Goal: Communication & Community: Answer question/provide support

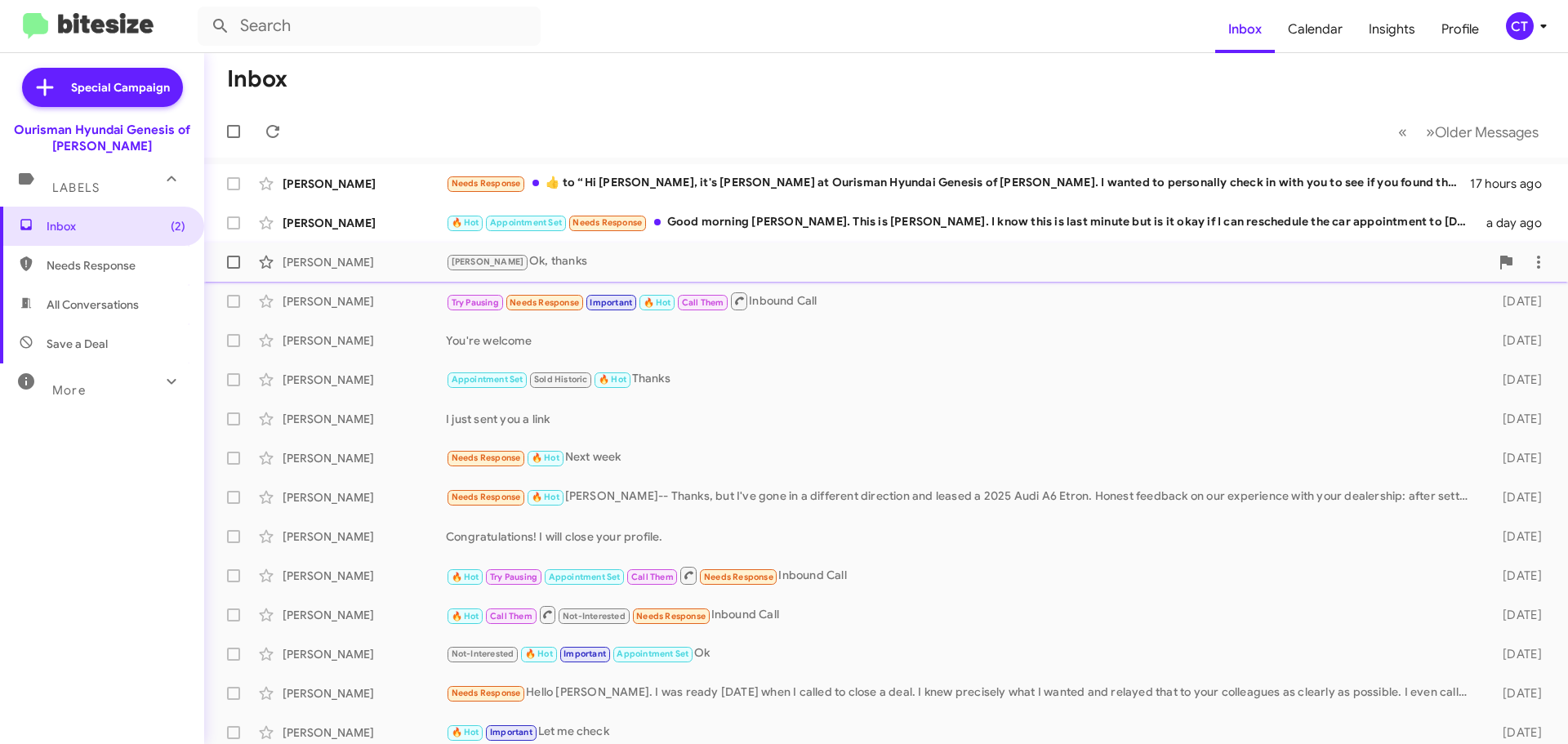
drag, startPoint x: 785, startPoint y: 237, endPoint x: 768, endPoint y: 242, distance: 17.7
click at [785, 237] on div "Gregory Corbett 🔥 Hot Appointment Set Needs Response Good morning Ciara. This i…" at bounding box center [886, 223] width 1337 height 32
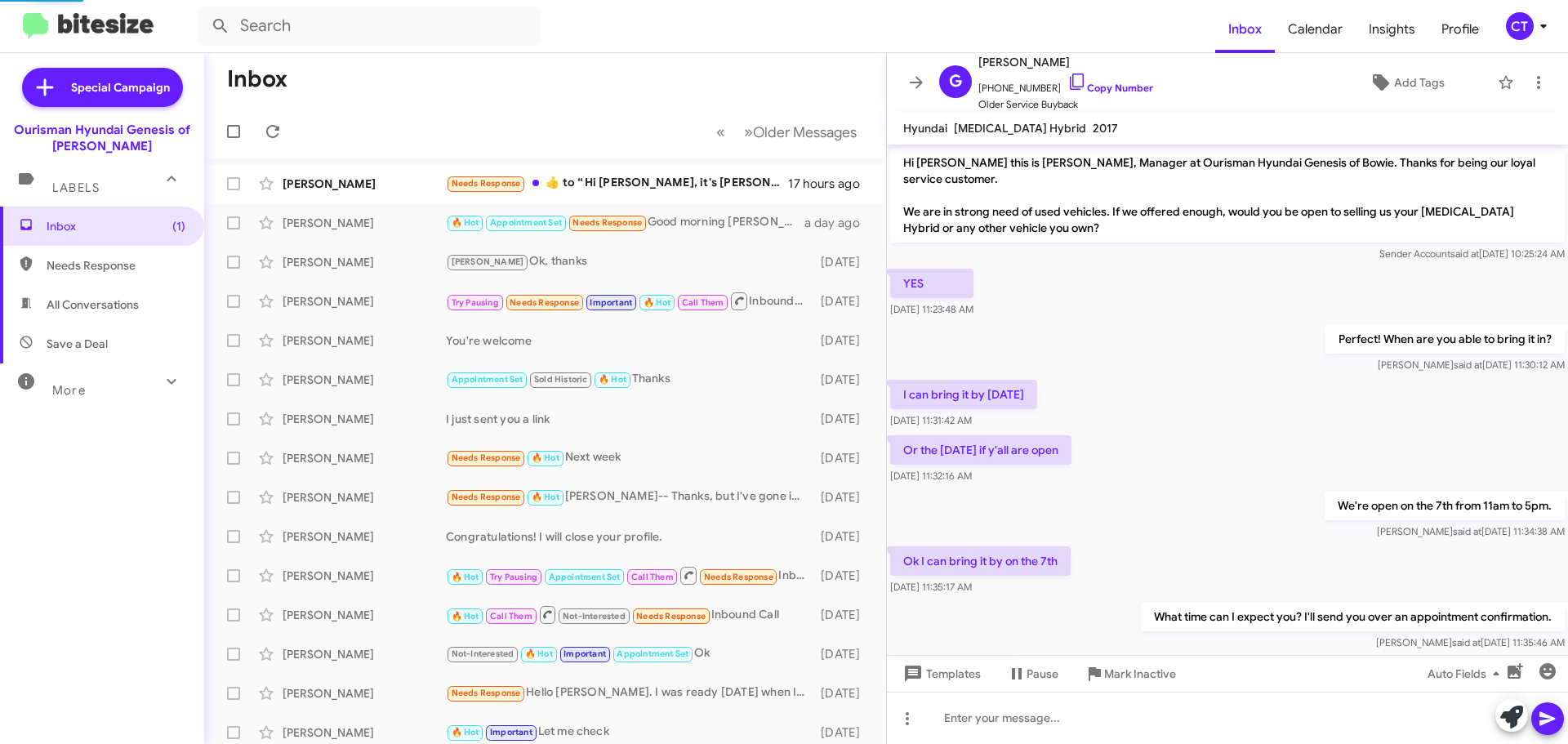
scroll to position [261, 0]
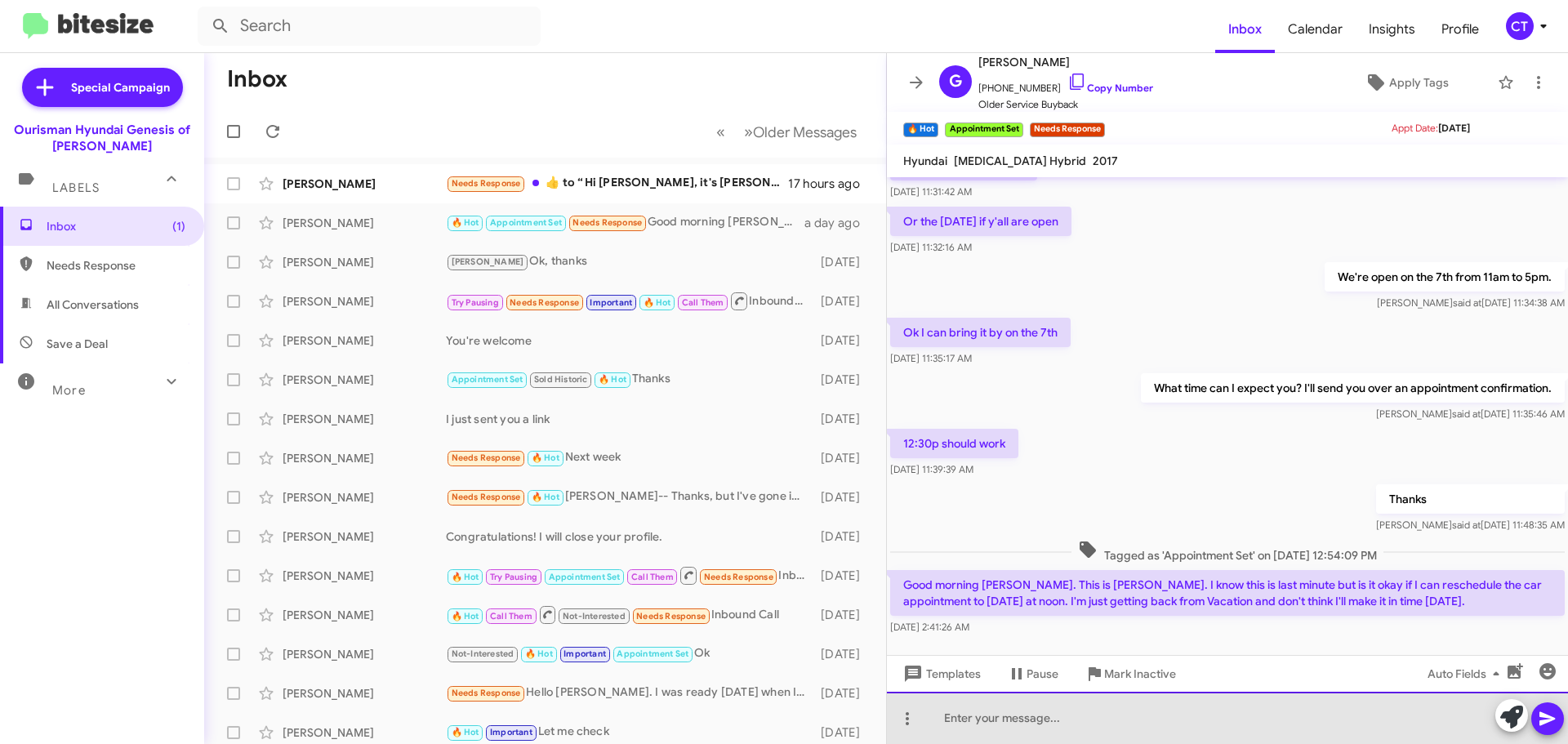
click at [1027, 717] on div at bounding box center [1227, 718] width 681 height 52
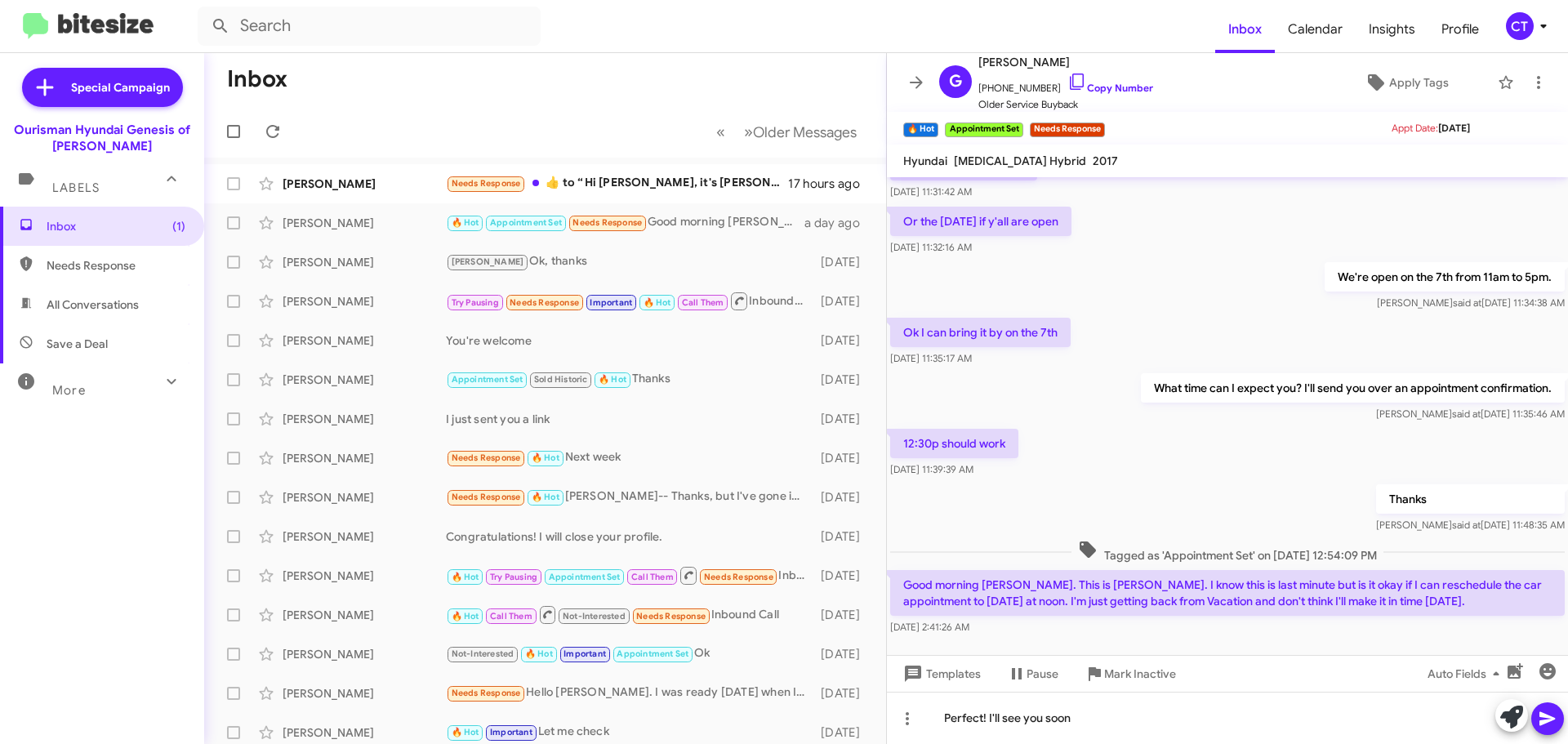
click at [1542, 717] on icon at bounding box center [1546, 718] width 15 height 13
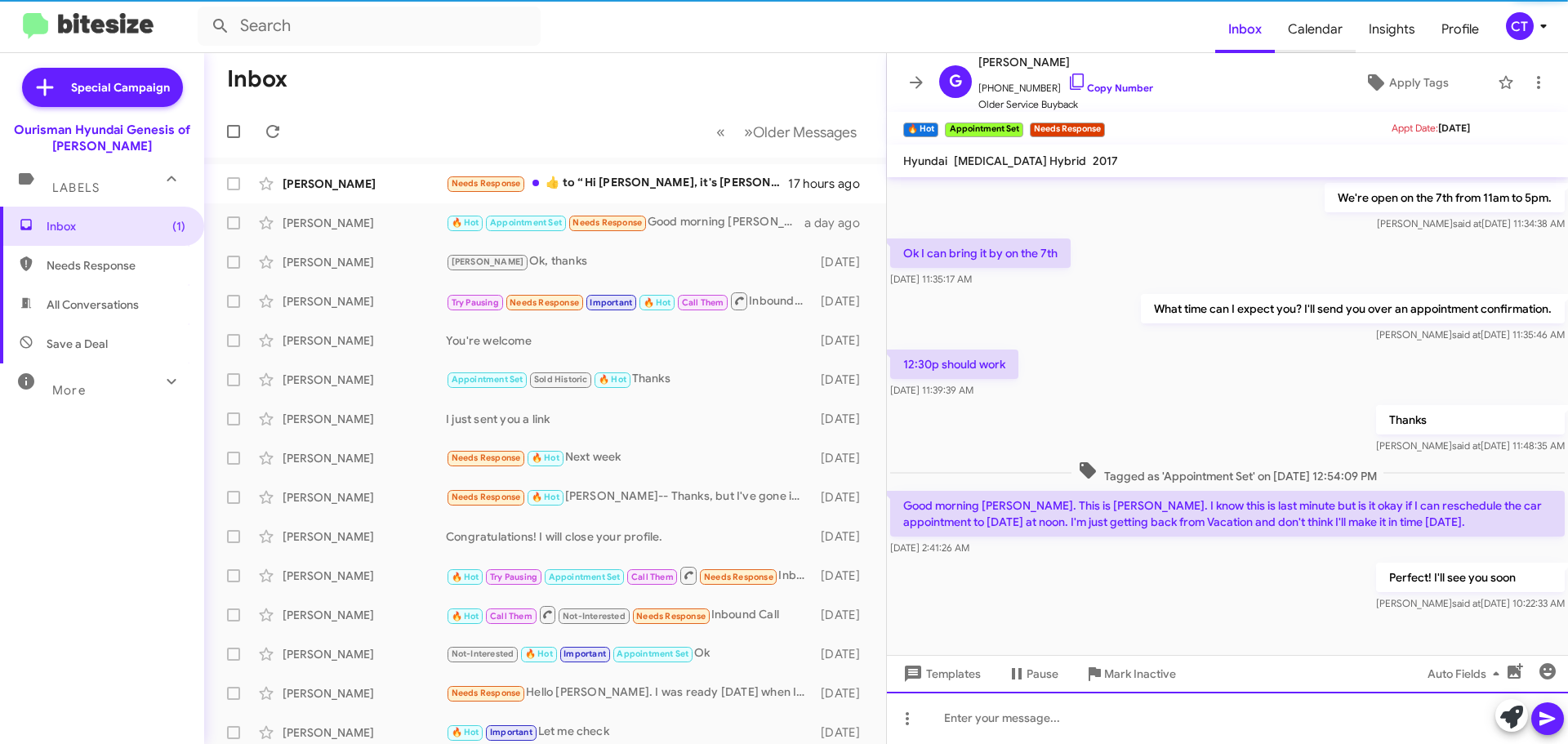
scroll to position [354, 0]
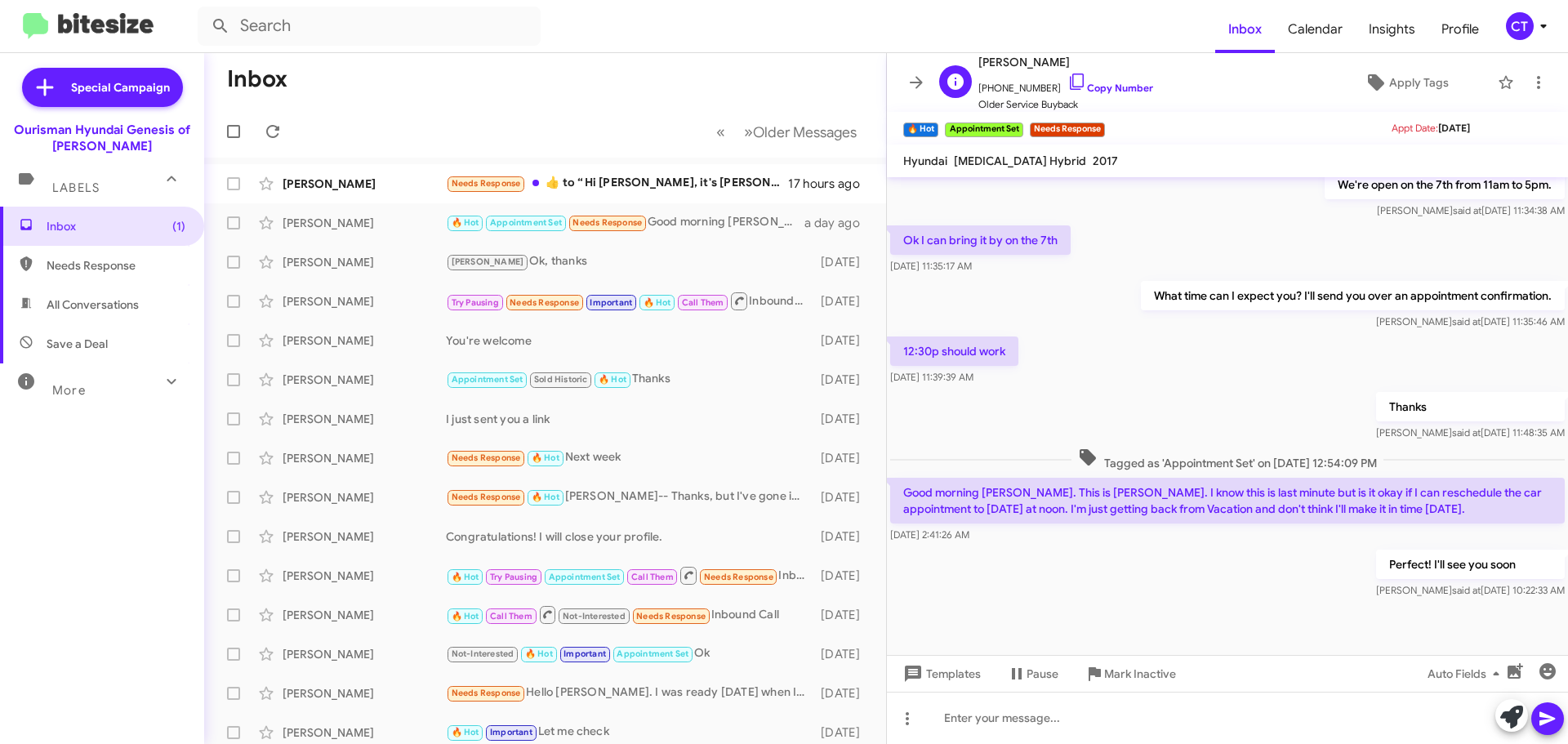
drag, startPoint x: 1060, startPoint y: 77, endPoint x: 1008, endPoint y: 90, distance: 53.6
click at [1067, 77] on icon at bounding box center [1077, 82] width 20 height 20
click at [600, 178] on div "Needs Response ​👍​ to “ Hi Arthur, it's Ciara Taylor at Ourisman Hyundai Genesi…" at bounding box center [626, 183] width 362 height 19
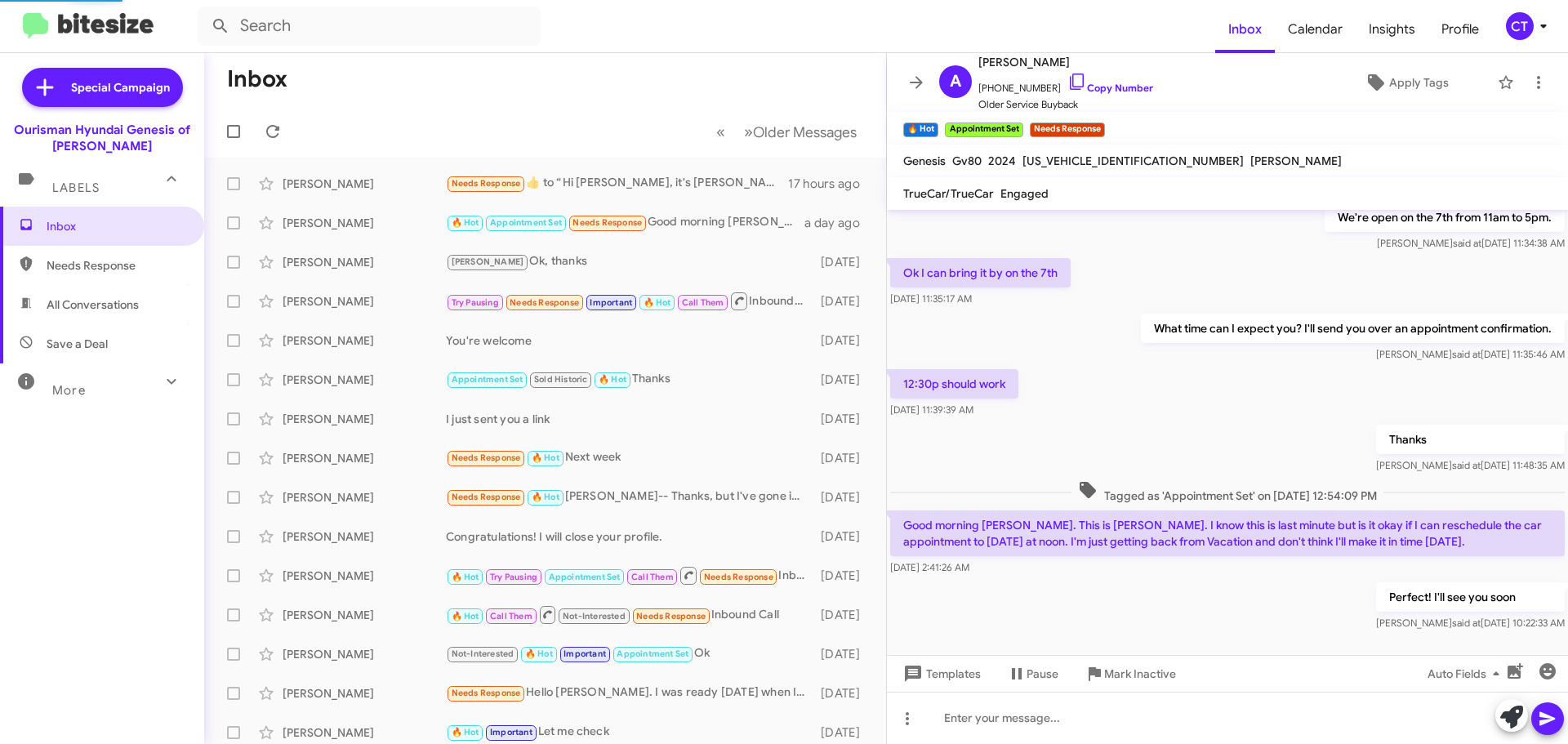
scroll to position [22, 0]
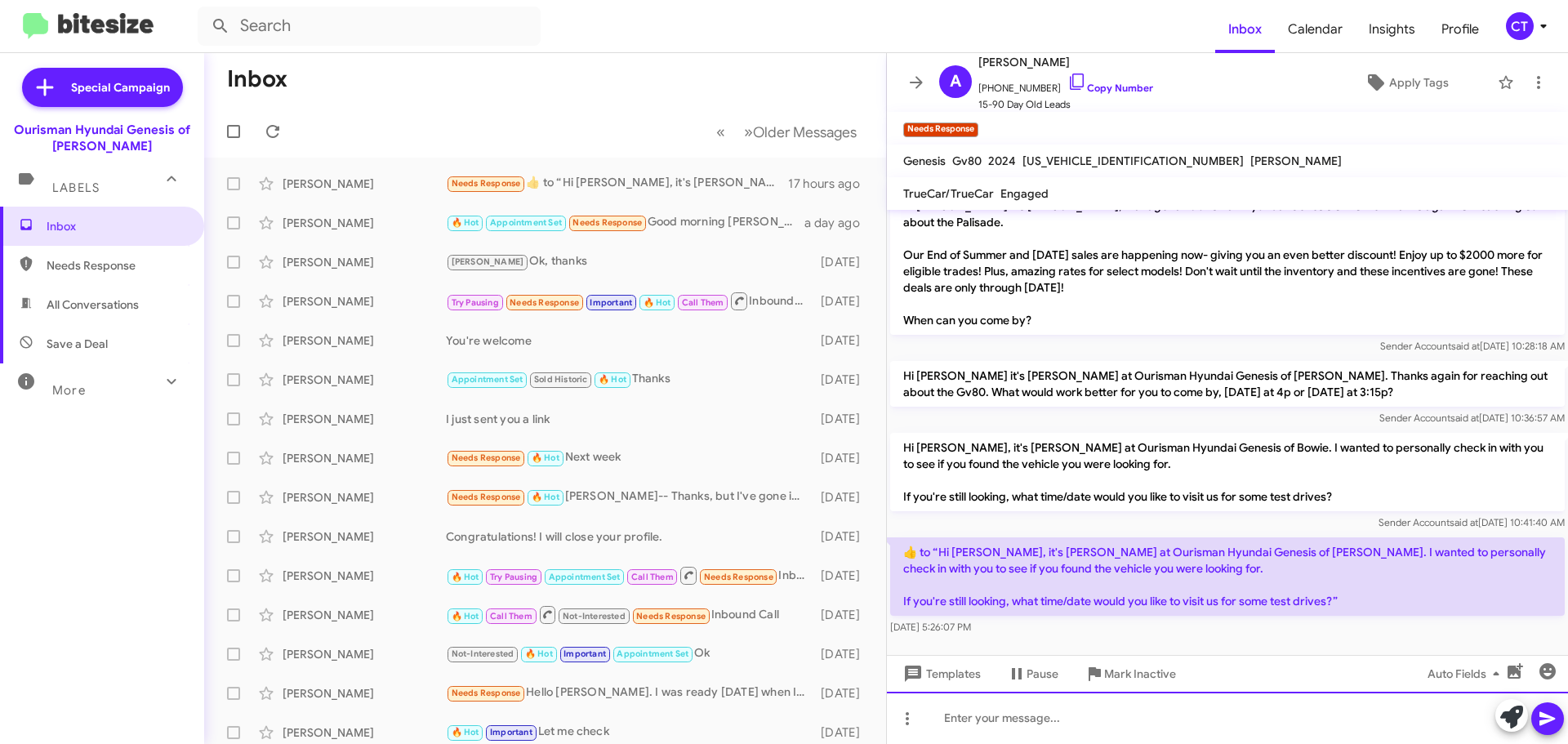
click at [1074, 740] on div at bounding box center [1227, 718] width 681 height 52
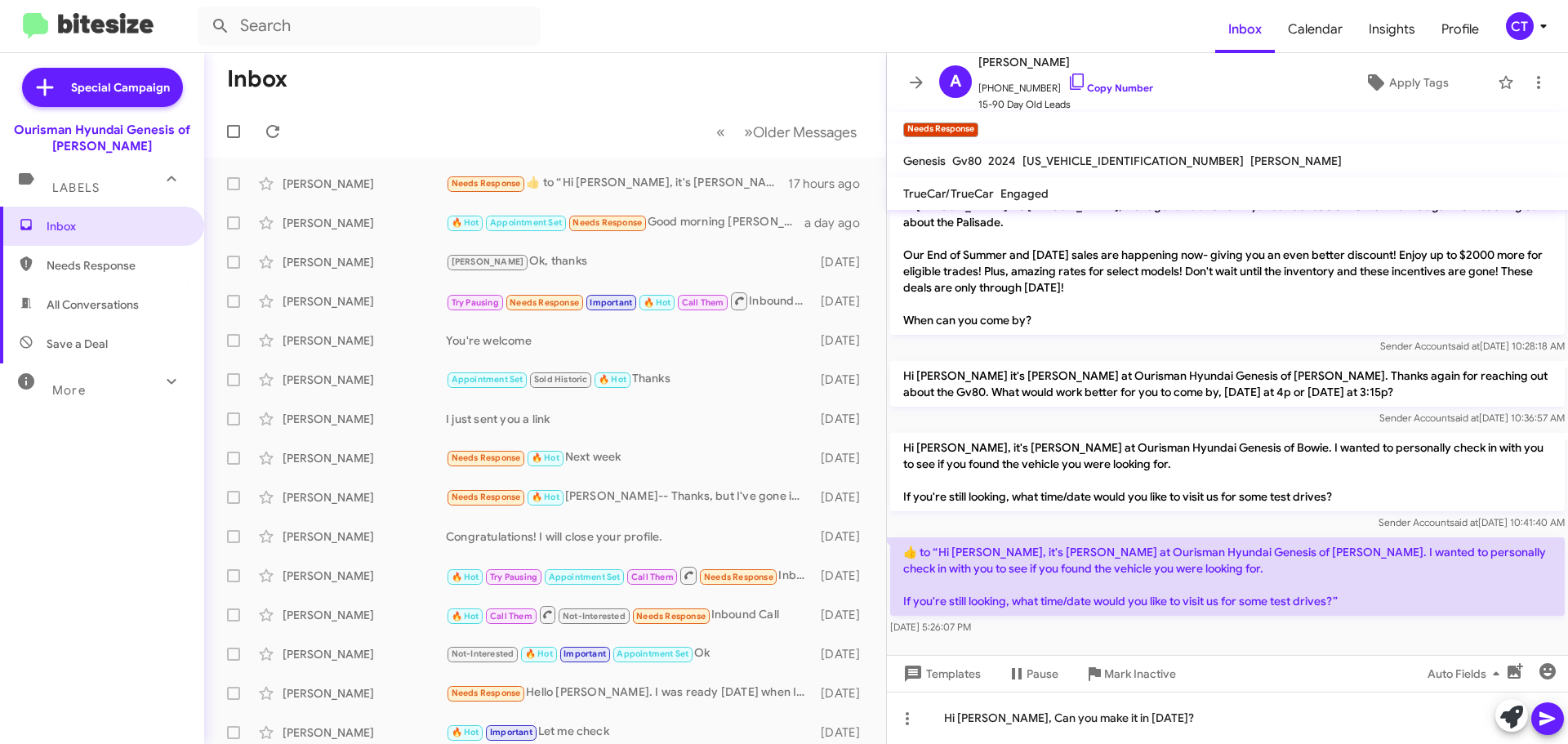
click at [1544, 724] on icon at bounding box center [1547, 719] width 20 height 20
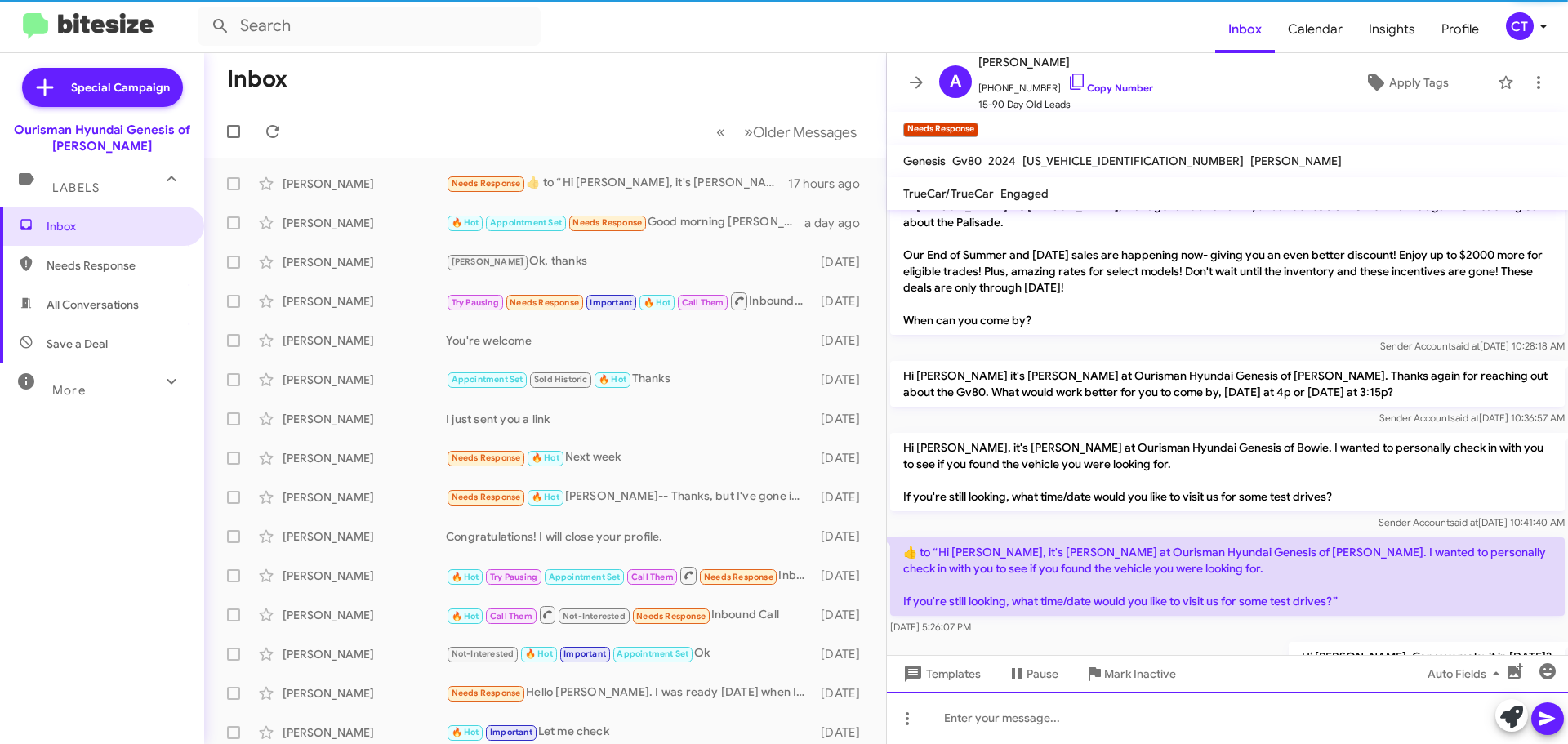
scroll to position [82, 0]
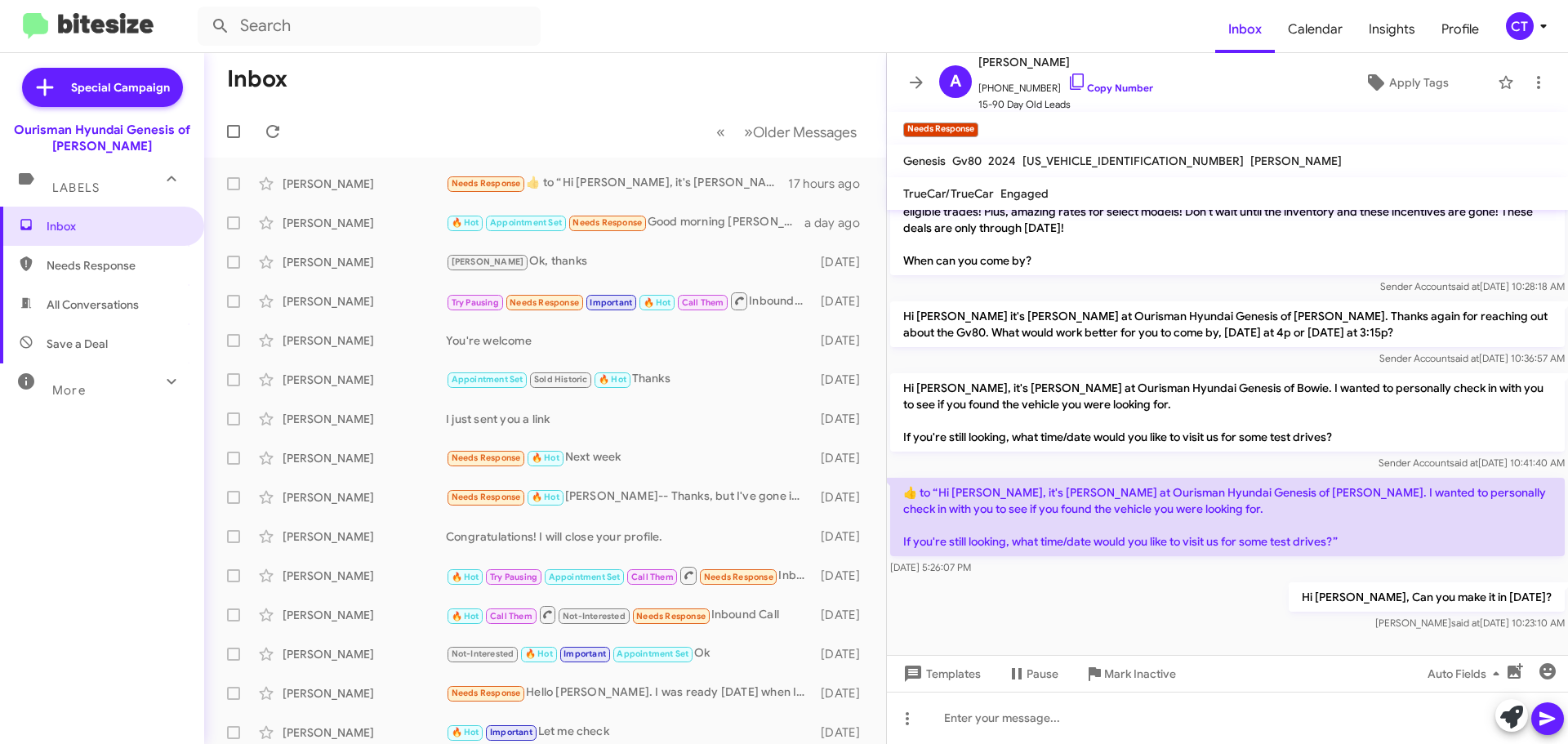
click at [1512, 26] on div "CT" at bounding box center [1520, 26] width 28 height 28
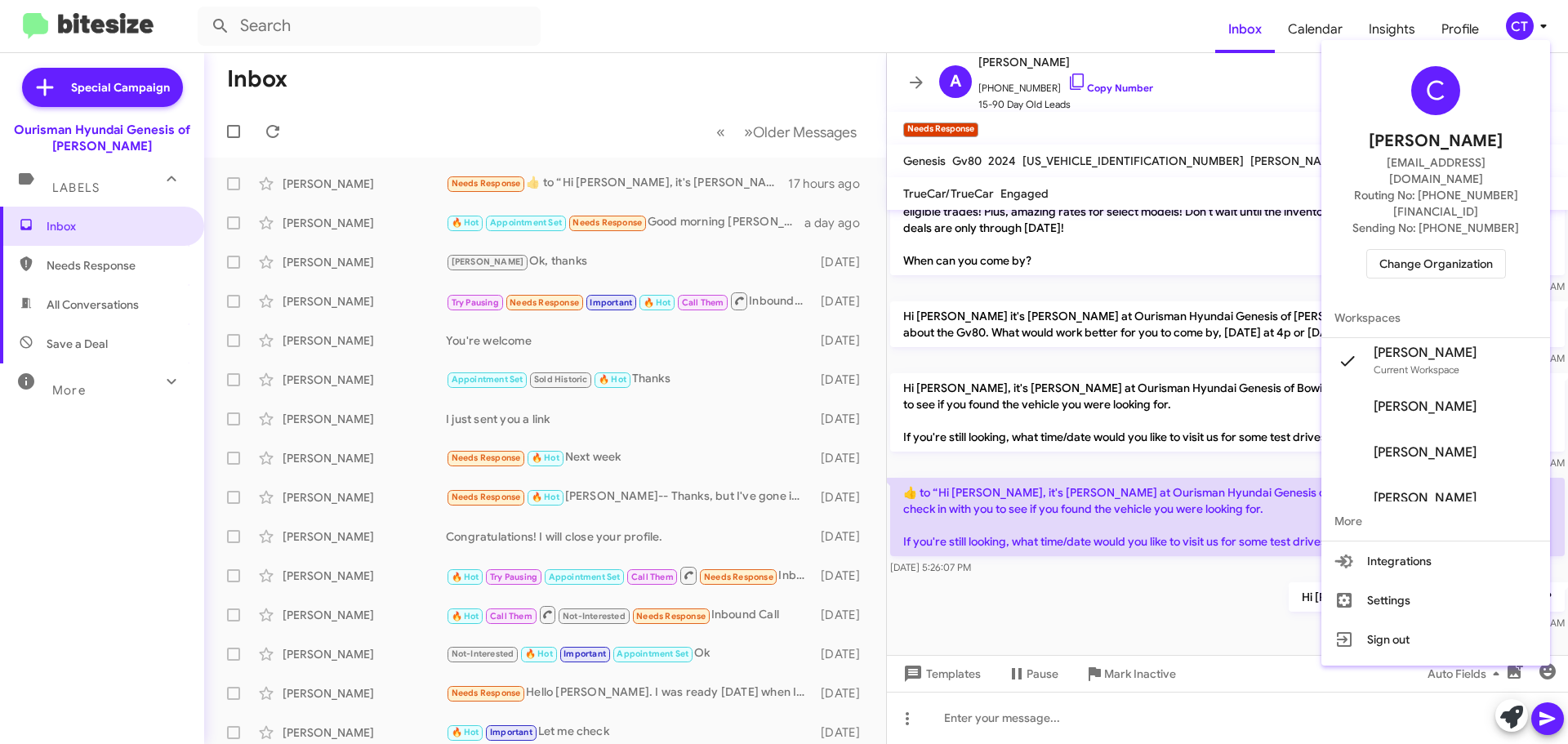
click at [1425, 249] on span "Change Organization" at bounding box center [1436, 263] width 113 height 28
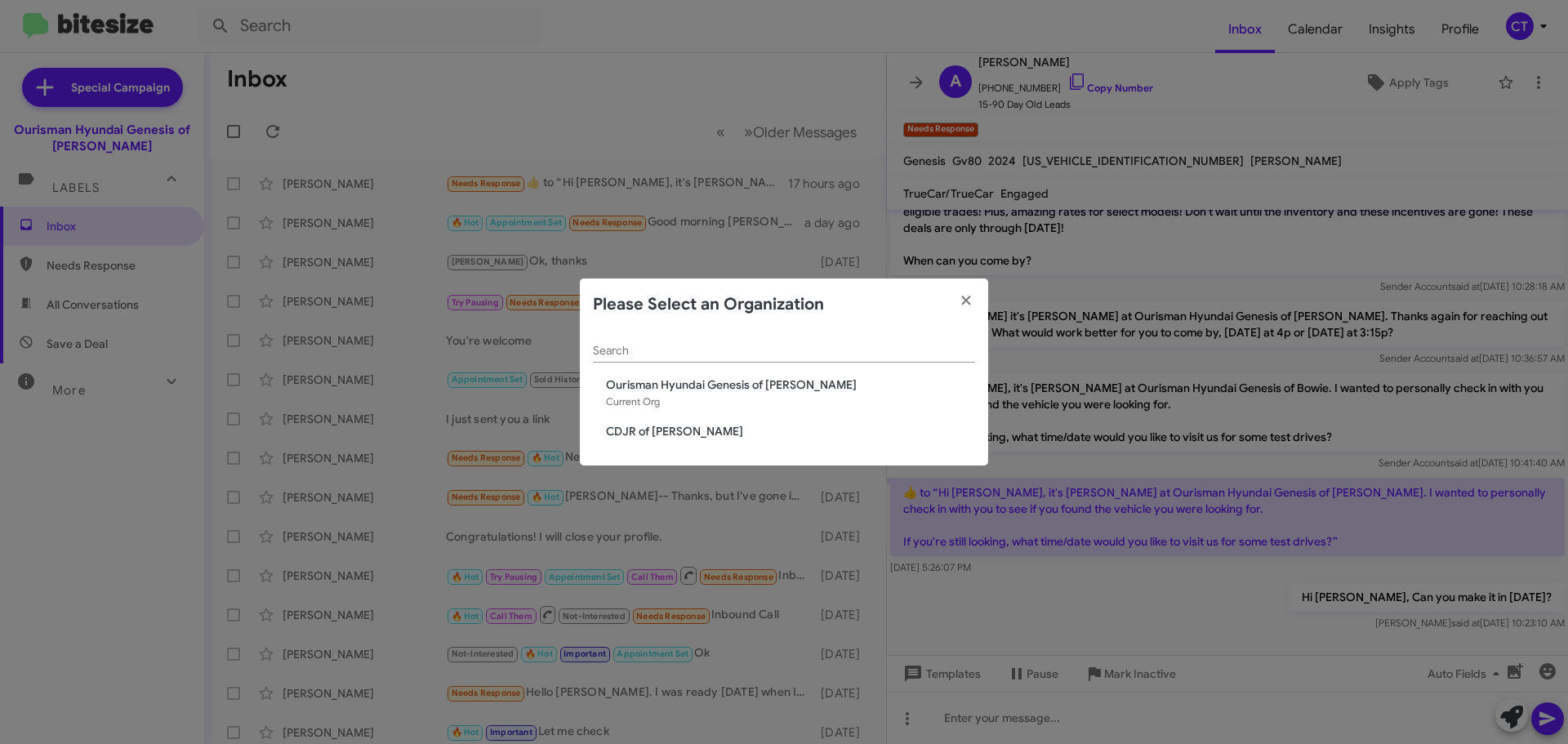
click at [690, 433] on span "CDJR of [PERSON_NAME]" at bounding box center [790, 431] width 369 height 16
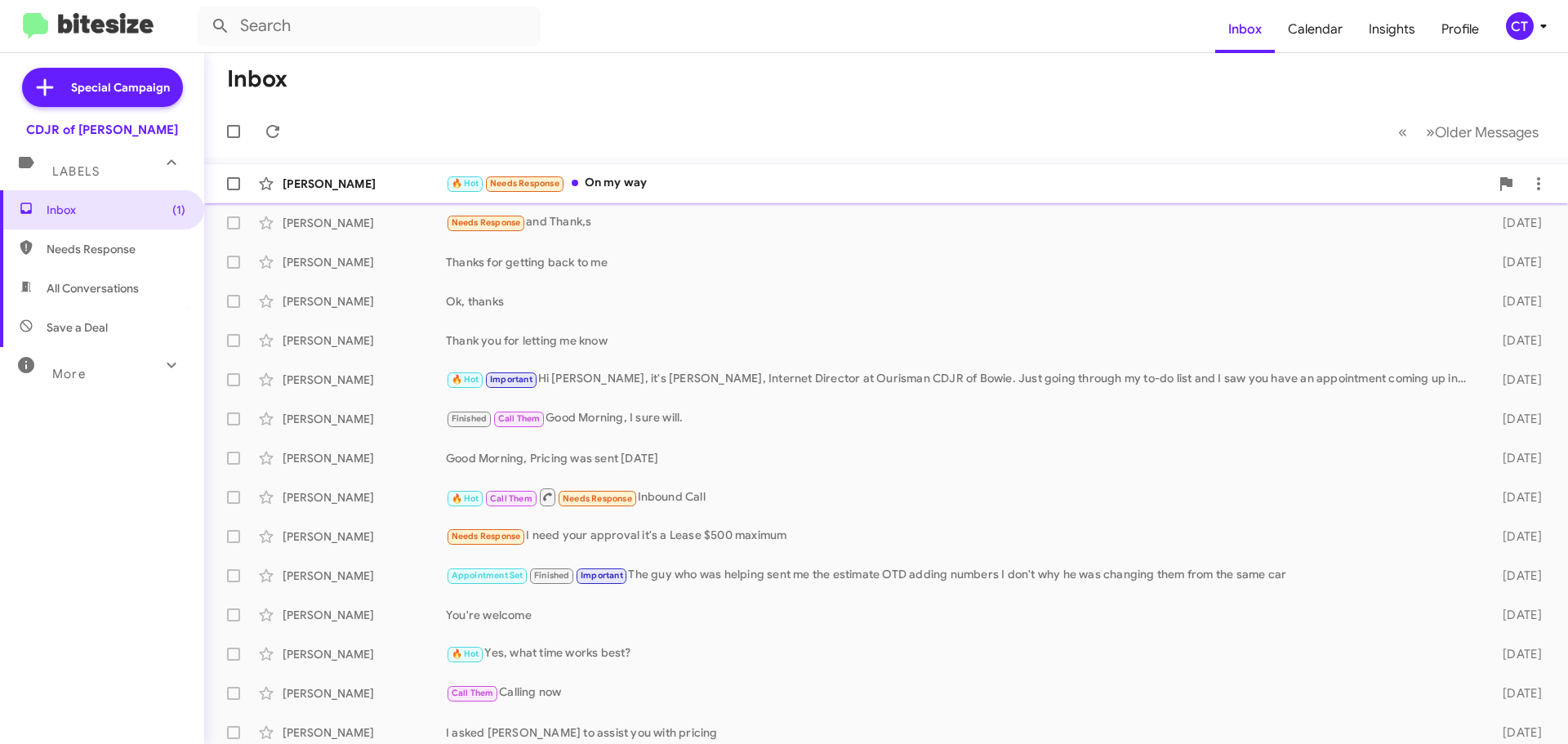
click at [653, 180] on div "🔥 Hot Needs Response On my way" at bounding box center [968, 183] width 1044 height 19
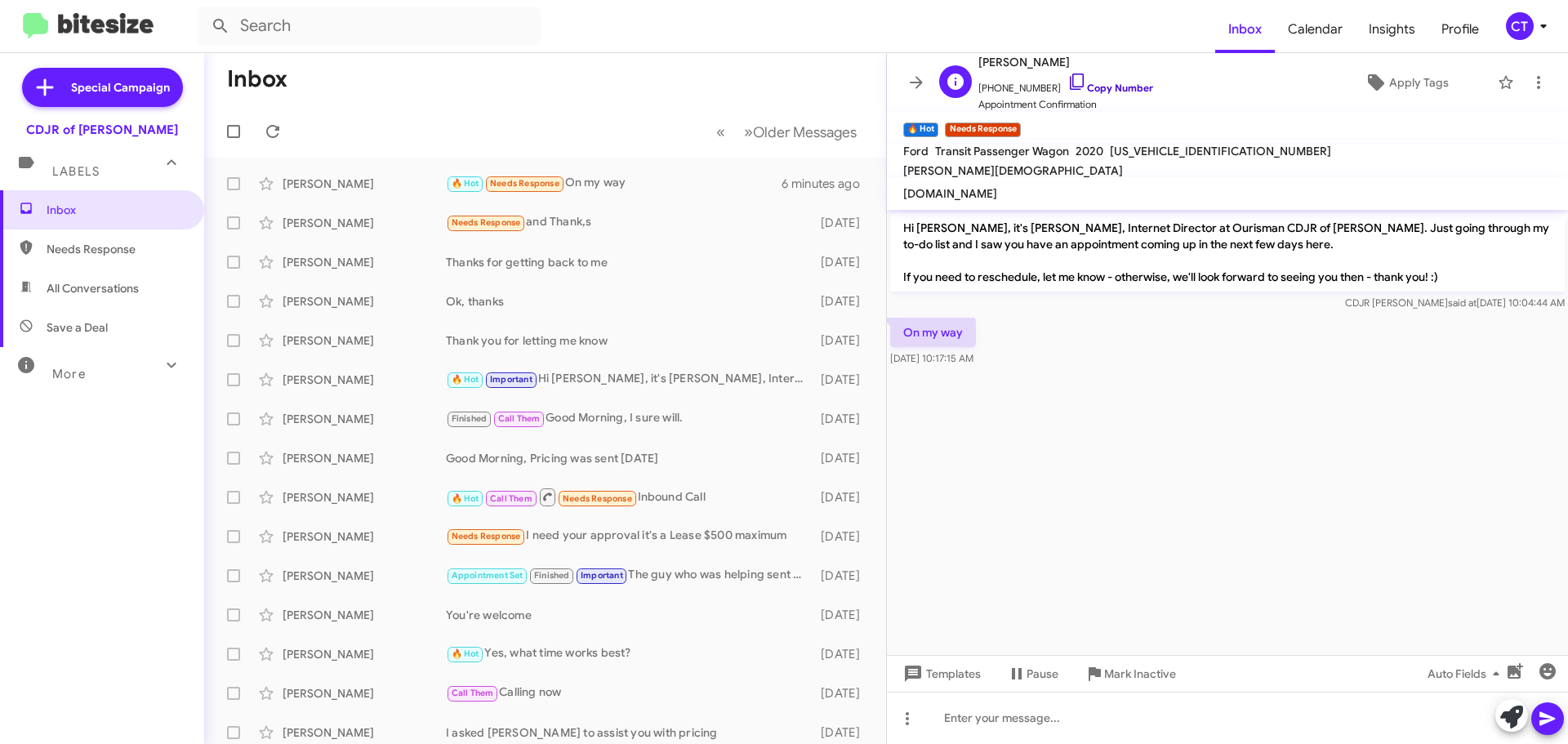
click at [1067, 75] on icon at bounding box center [1077, 82] width 20 height 20
click at [674, 197] on div "Dan Hill 🔥 Hot Needs Response I'm here a minute ago" at bounding box center [545, 184] width 656 height 32
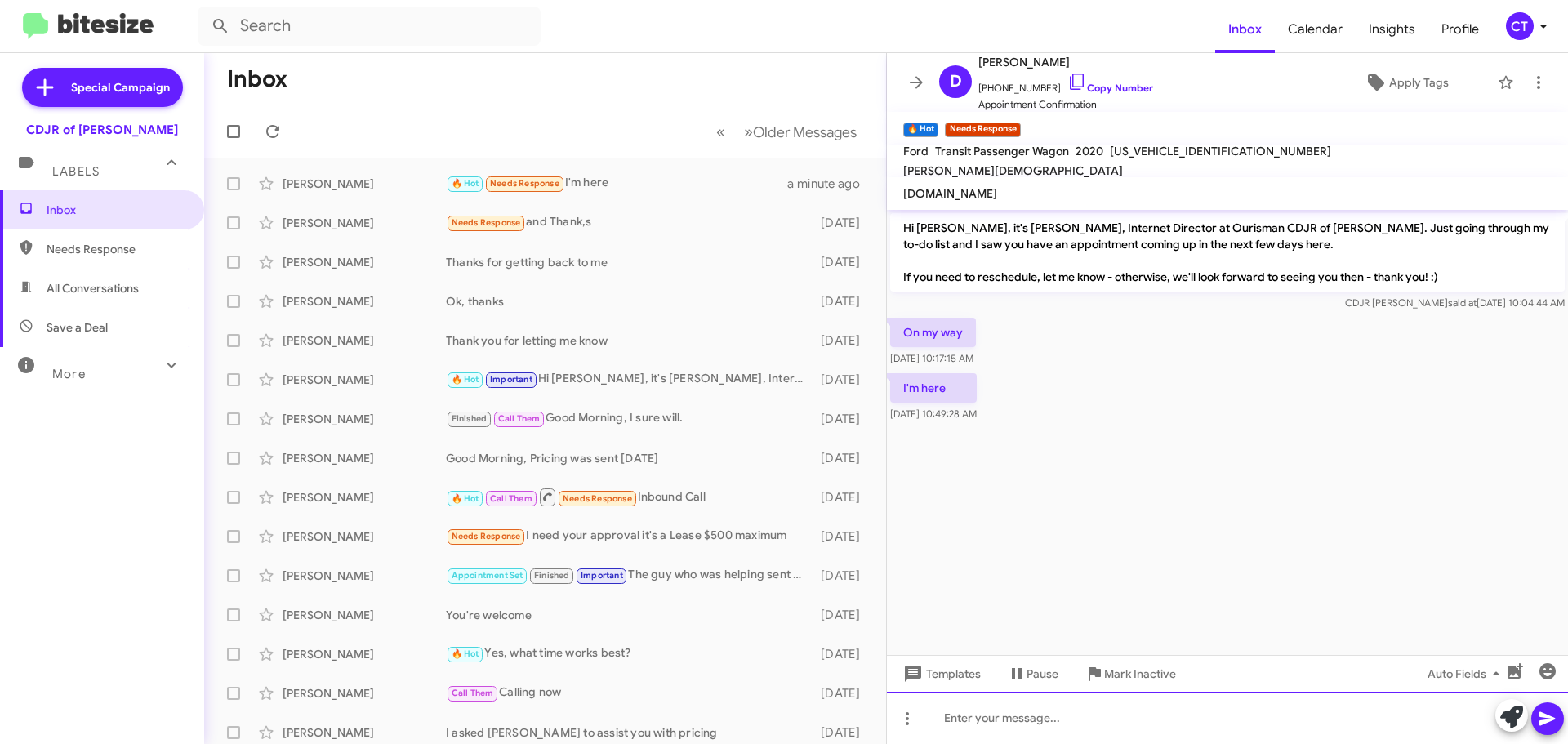
click at [1009, 739] on div at bounding box center [1227, 718] width 681 height 52
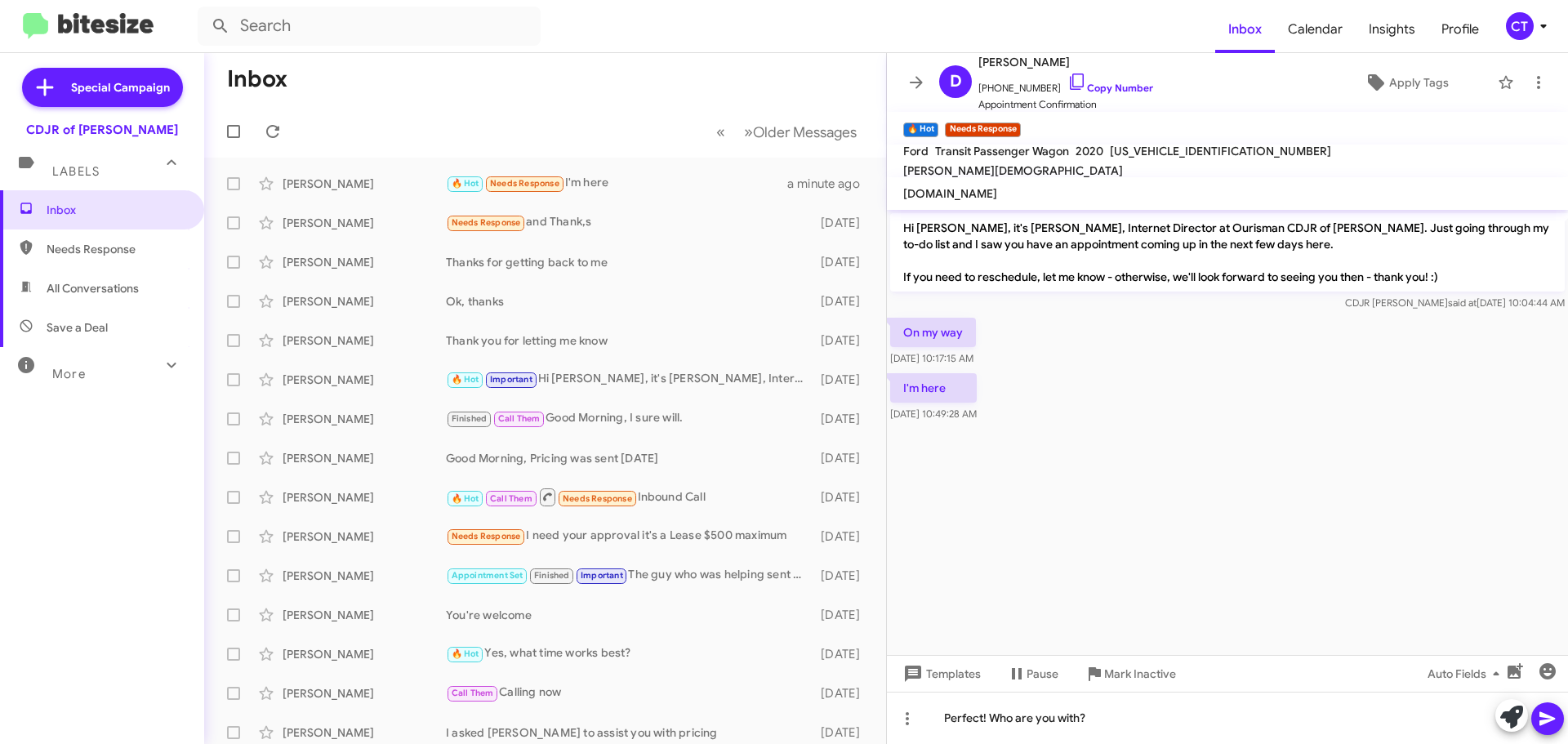
click at [1557, 729] on button at bounding box center [1547, 719] width 32 height 32
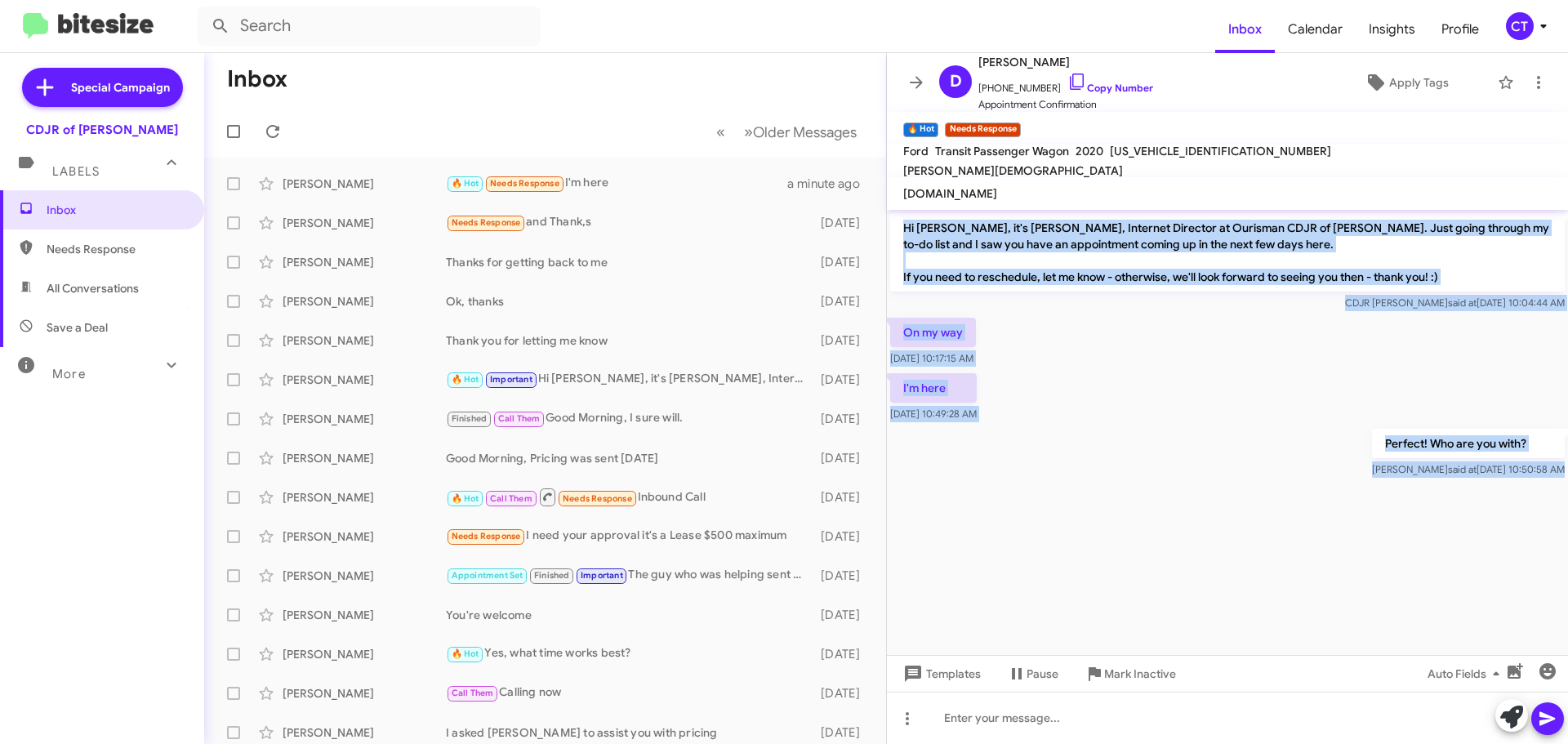
drag, startPoint x: 903, startPoint y: 232, endPoint x: 1395, endPoint y: 534, distance: 577.3
click at [1395, 534] on cdk-virtual-scroll-viewport "Hi Dan, it's Ciara Taylor, Internet Director at Ourisman CDJR of Bowie. Just go…" at bounding box center [1227, 433] width 681 height 445
copy div "Hi Dan, it's Ciara Taylor, Internet Director at Ourisman CDJR of Bowie. Just go…"
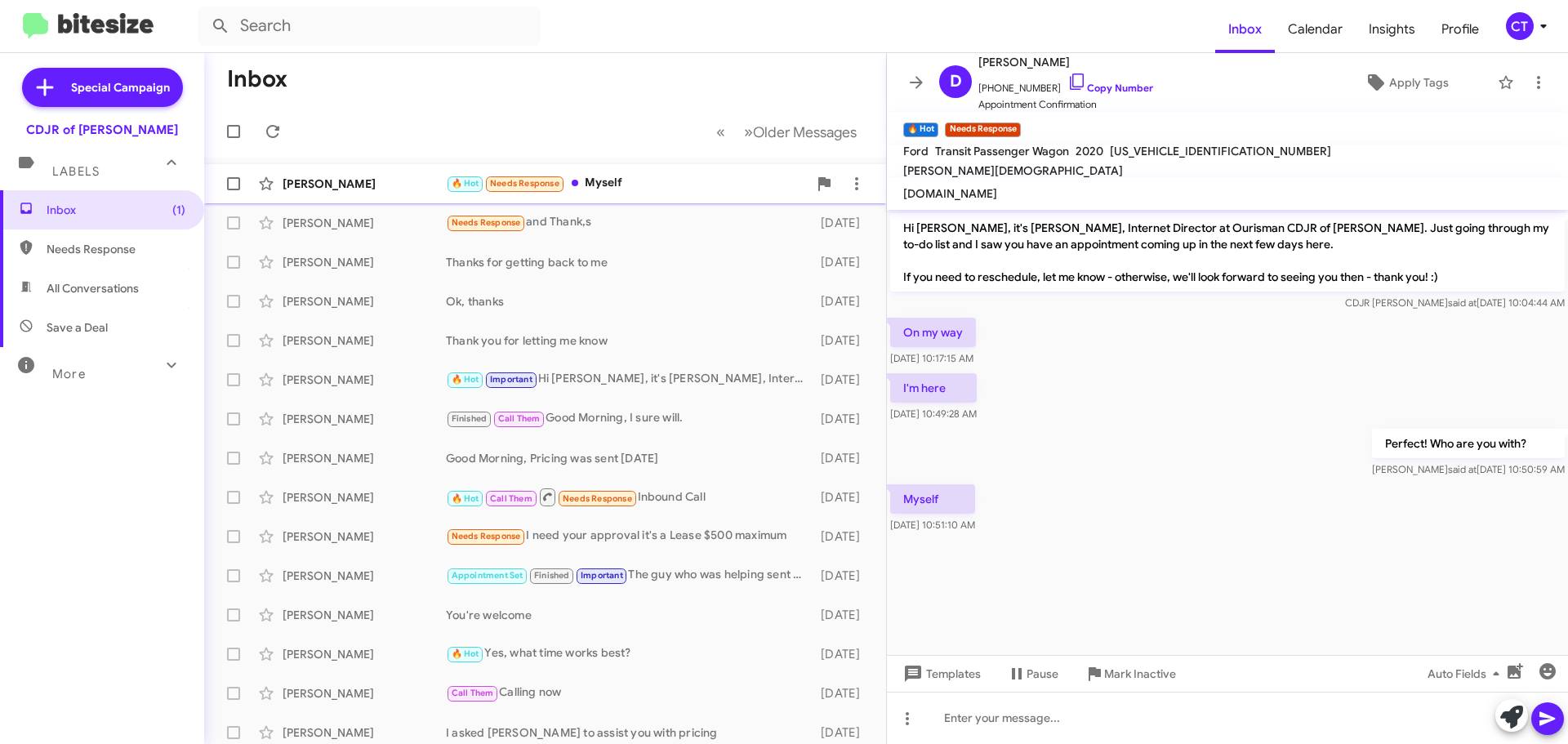
click at [677, 191] on div "🔥 Hot Needs Response Myself" at bounding box center [626, 183] width 362 height 19
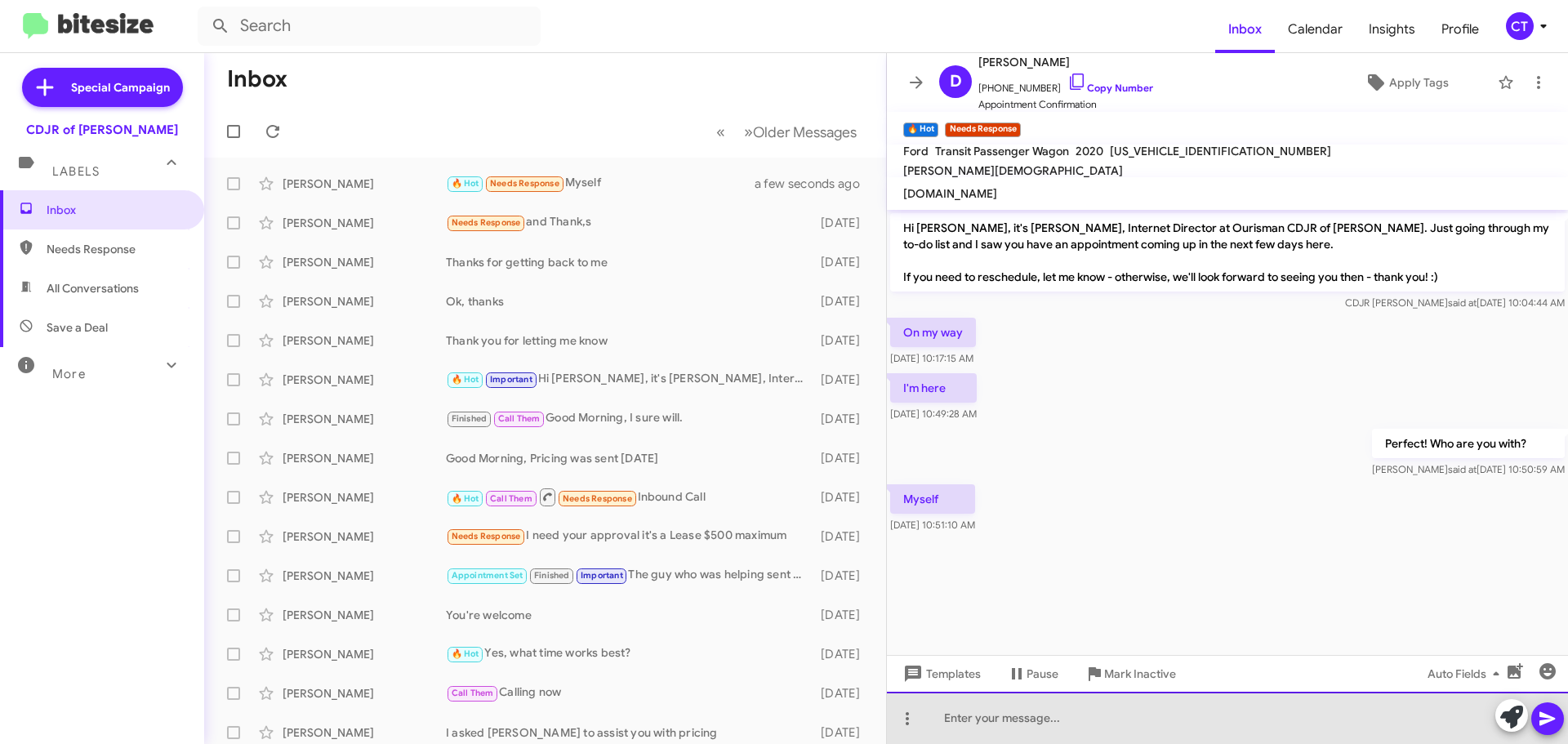
click at [1059, 711] on div at bounding box center [1227, 718] width 681 height 52
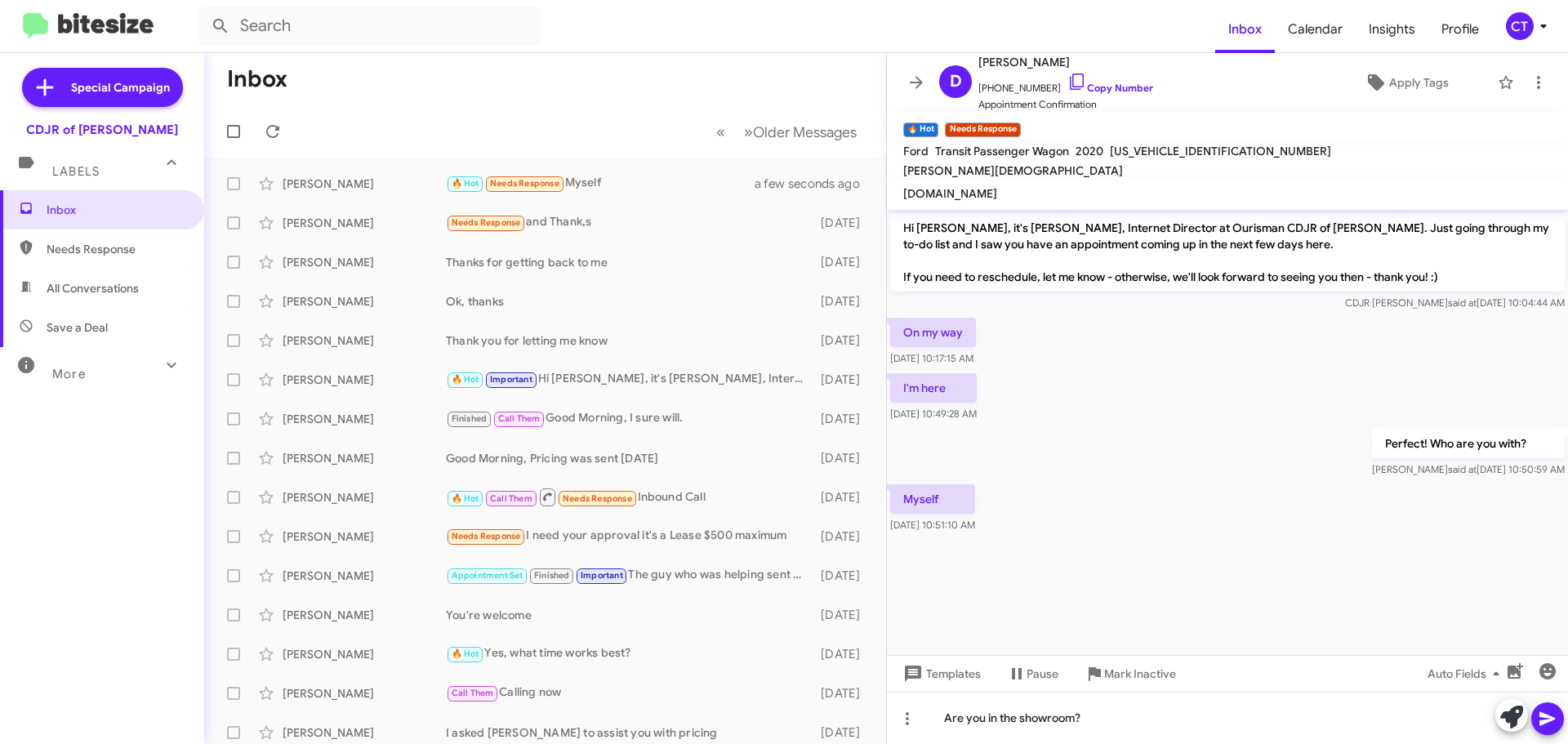
click at [1551, 719] on icon at bounding box center [1547, 719] width 20 height 20
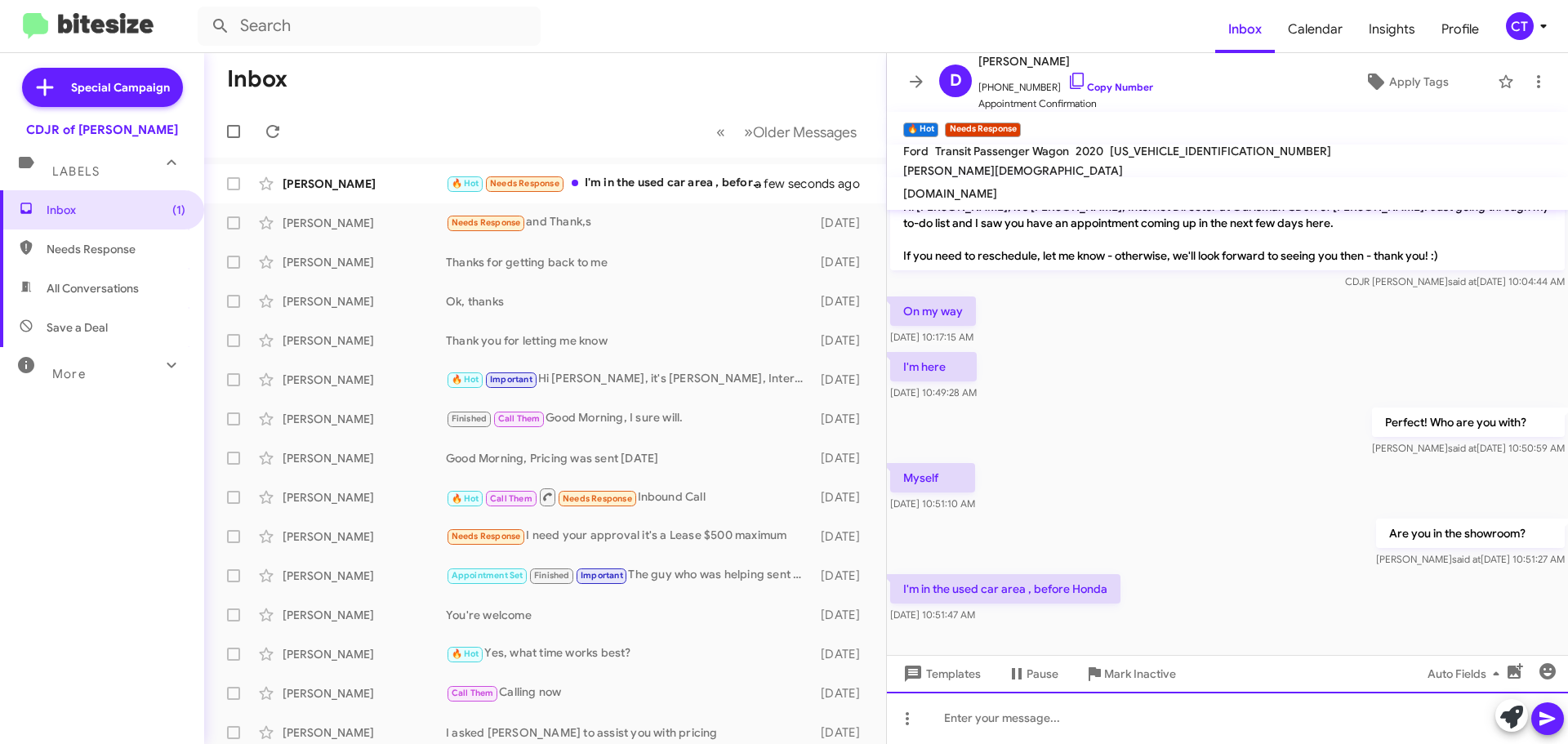
click at [1012, 720] on div at bounding box center [1227, 718] width 681 height 52
click at [997, 718] on div at bounding box center [1227, 718] width 681 height 52
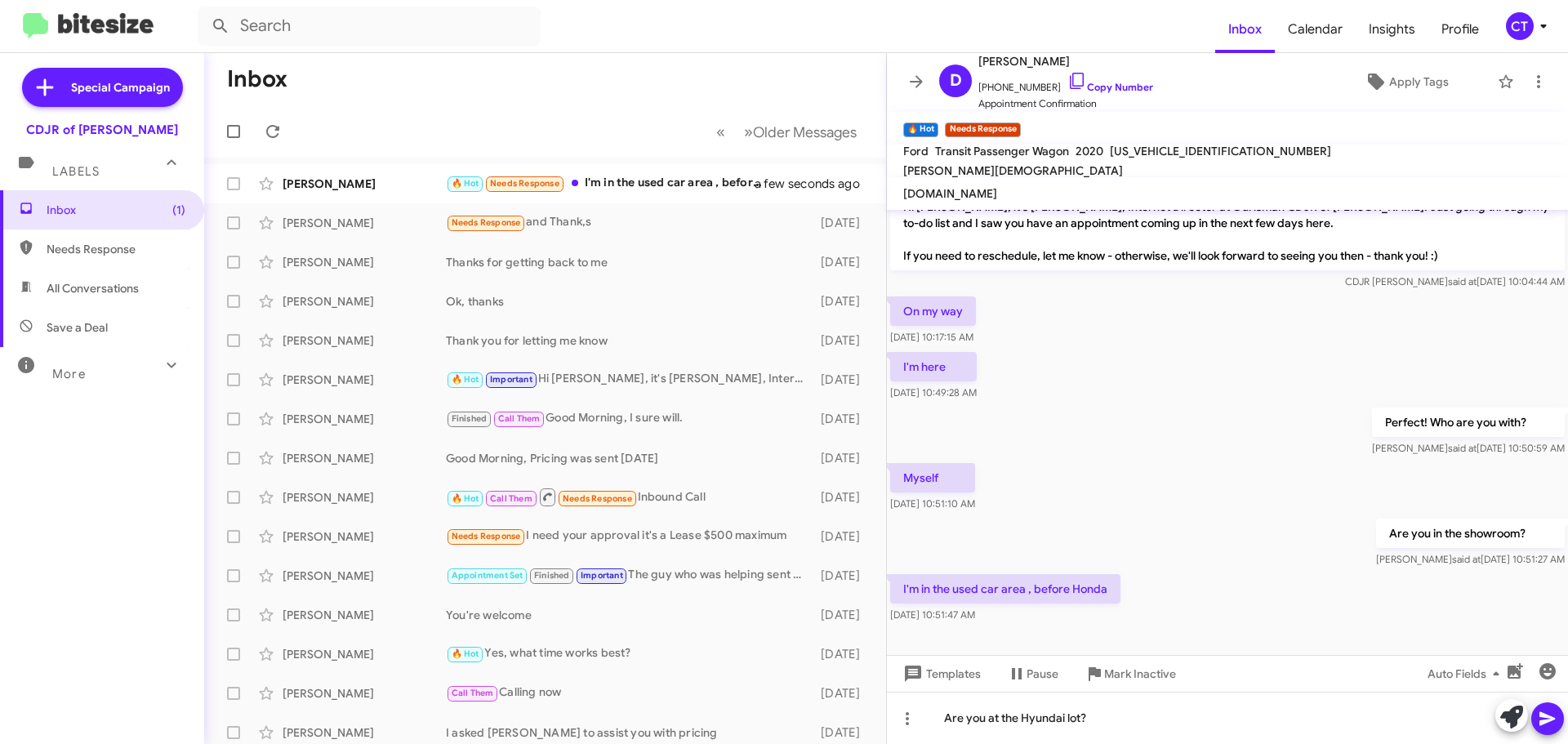
click at [1545, 712] on icon at bounding box center [1547, 719] width 20 height 20
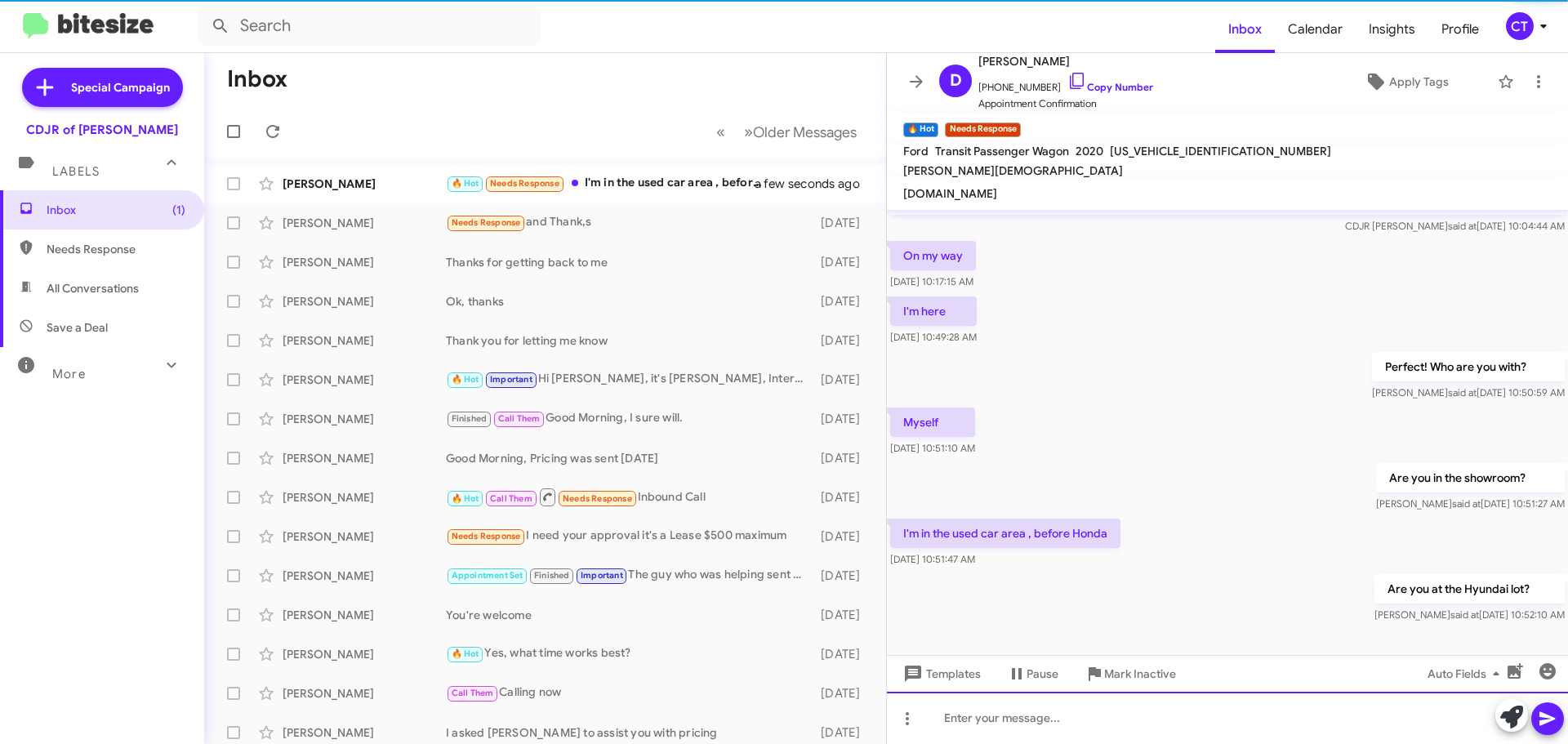
scroll to position [81, 0]
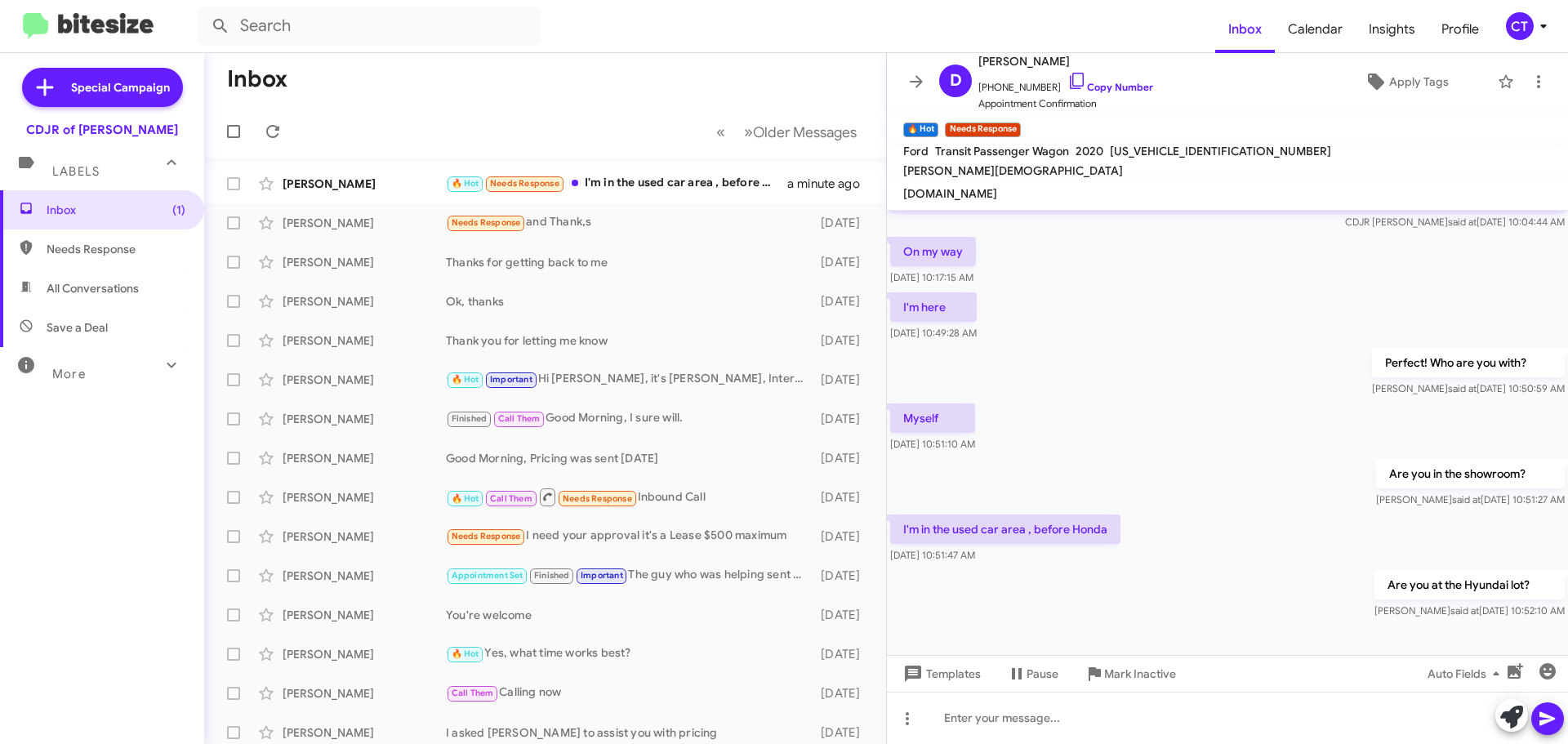
drag, startPoint x: 902, startPoint y: 524, endPoint x: 1117, endPoint y: 547, distance: 216.2
click at [1117, 547] on div "I'm in the used car area , before Honda Sep 8, 2025, 10:51:47 AM" at bounding box center [1005, 538] width 231 height 49
copy div "I'm in the used car area , before Honda Sep 8, 2025, 10:51:47 AM"
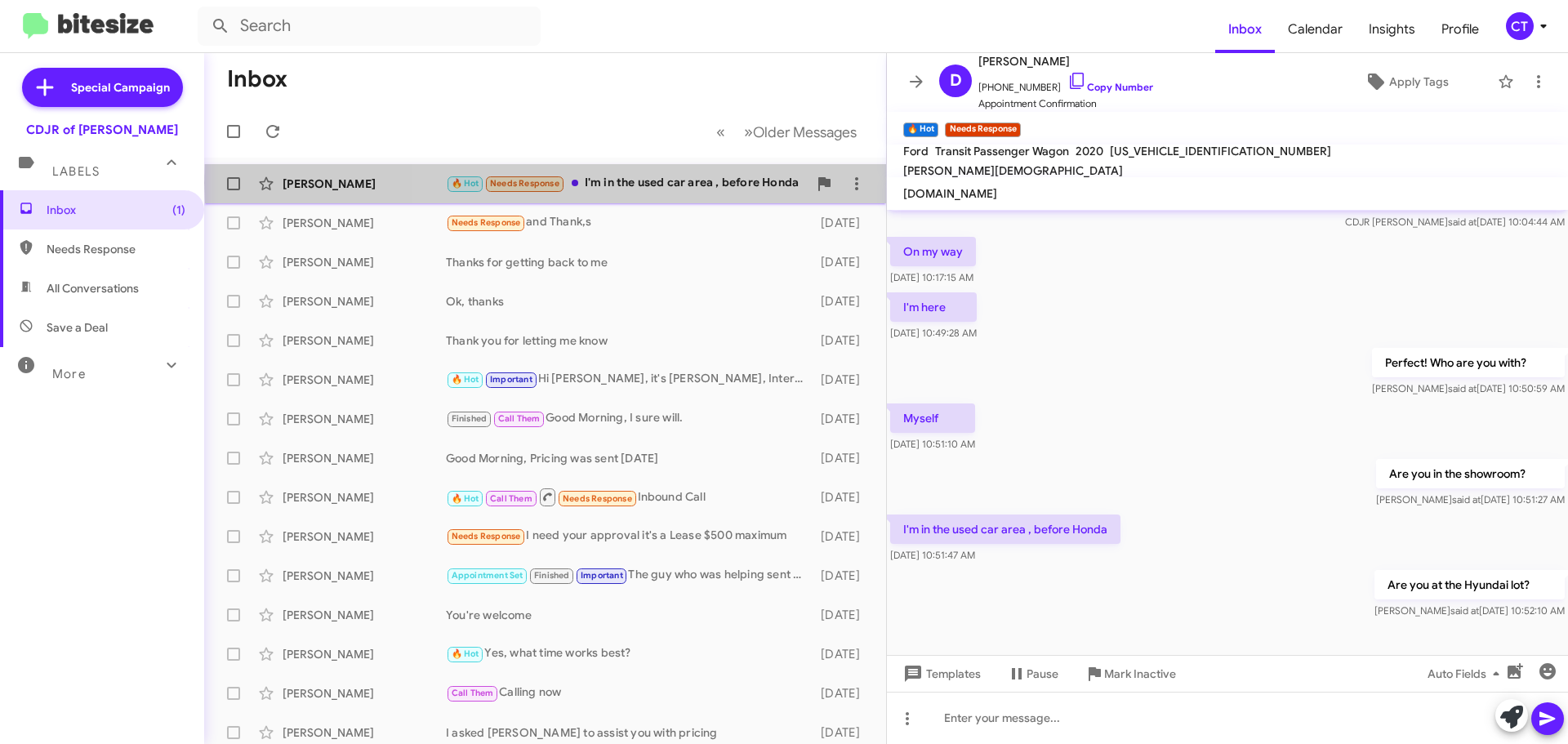
click at [725, 183] on div "🔥 Hot Needs Response I'm in the used car area , before Honda" at bounding box center [626, 183] width 362 height 19
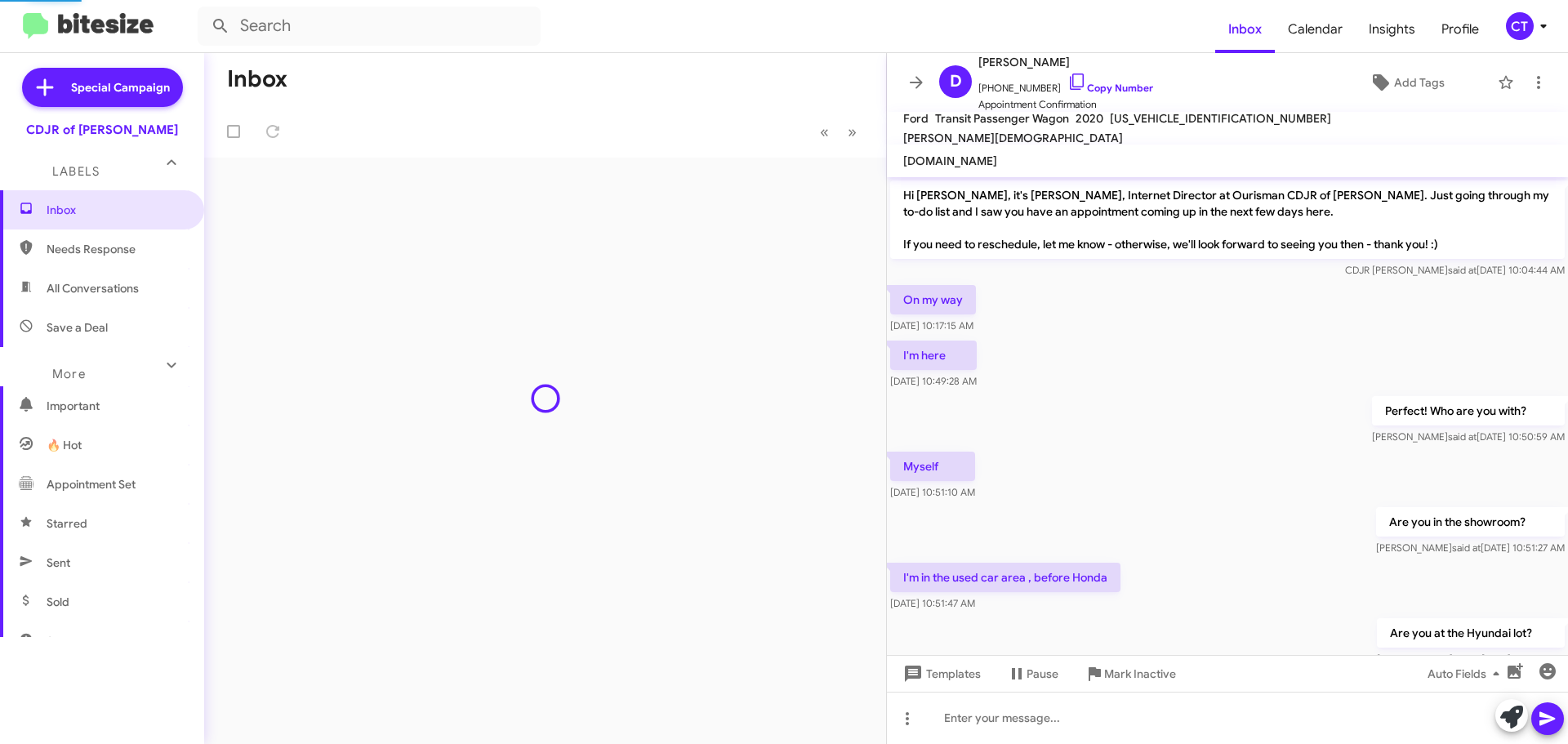
scroll to position [48, 0]
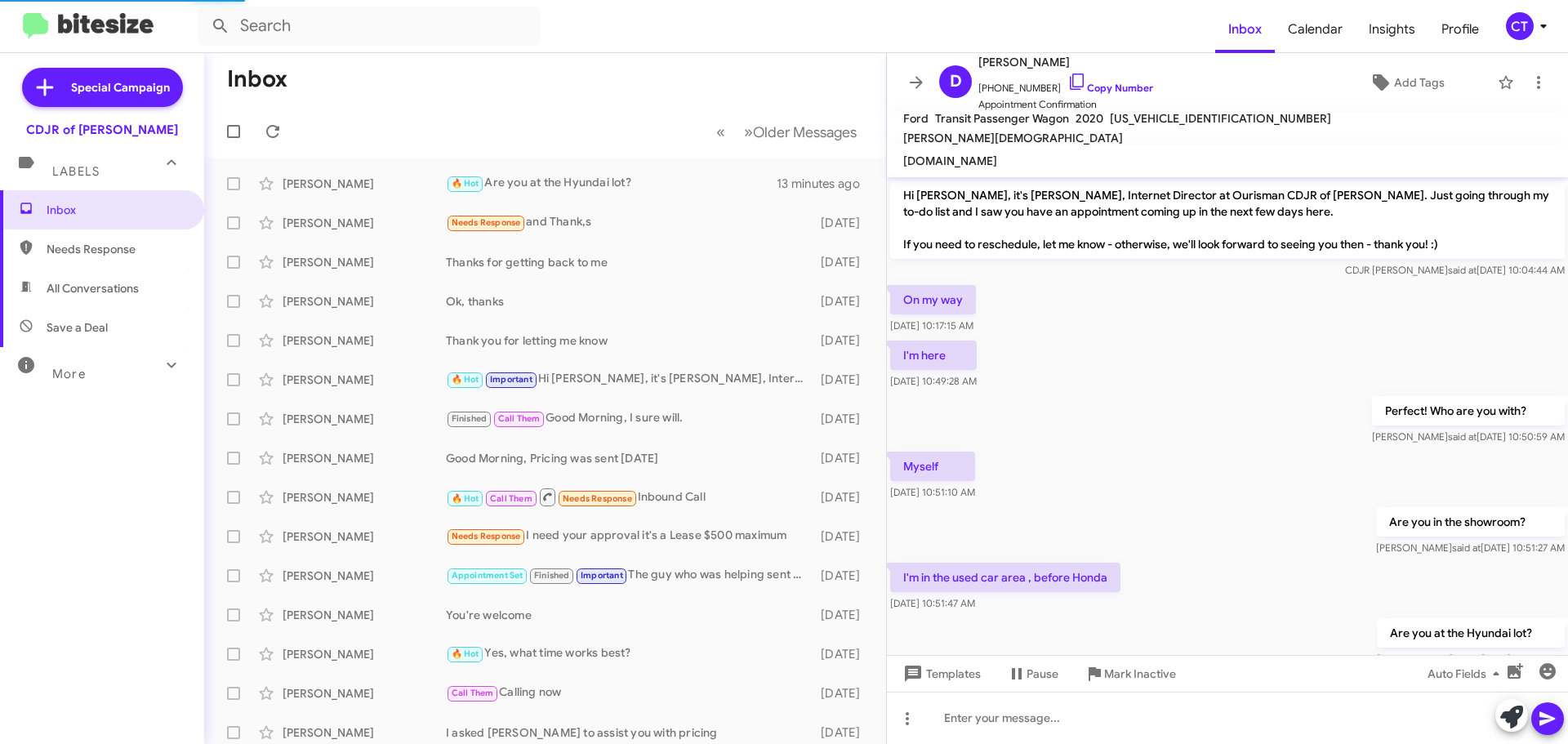
scroll to position [48, 0]
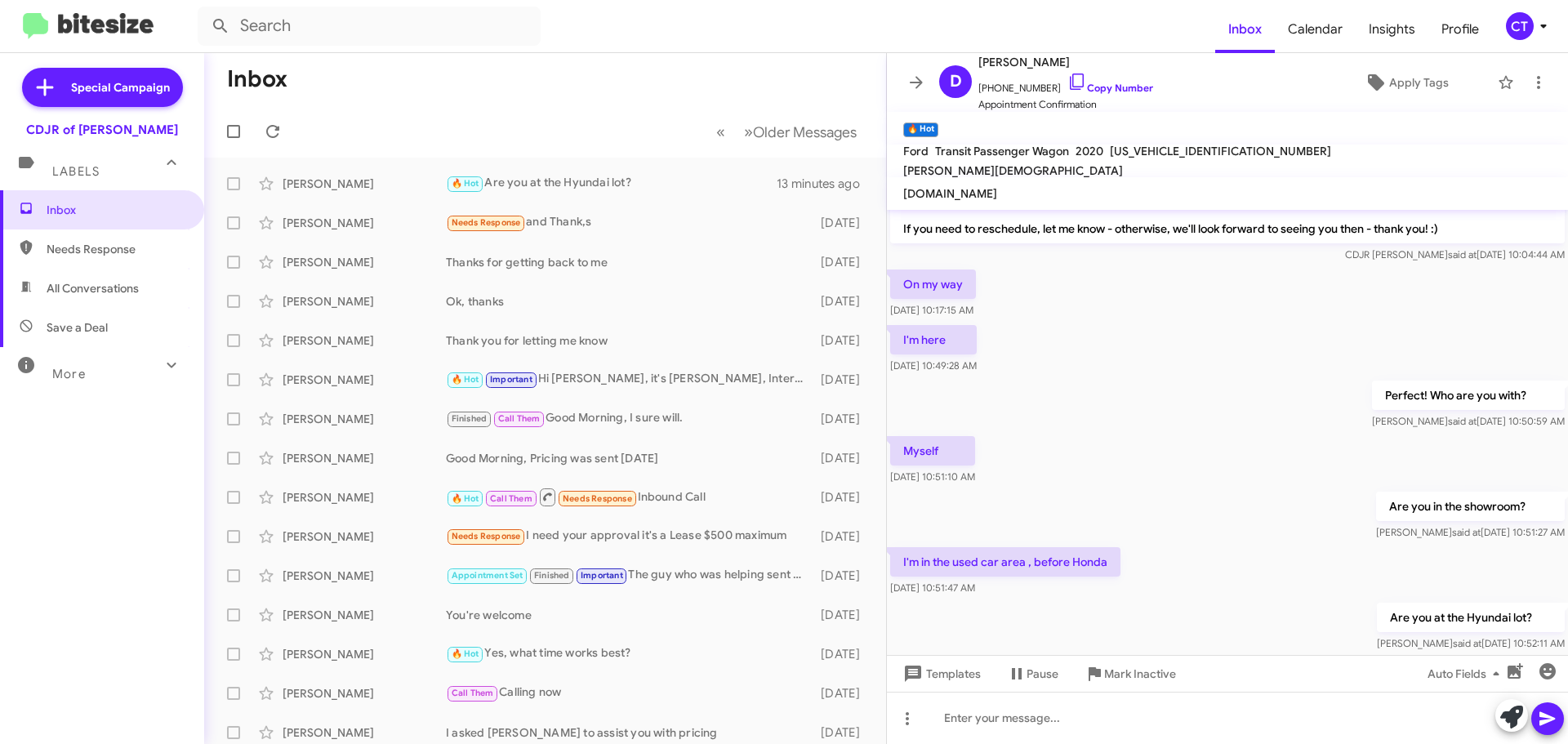
click at [796, 45] on form at bounding box center [706, 26] width 1018 height 39
